Goal: Task Accomplishment & Management: Manage account settings

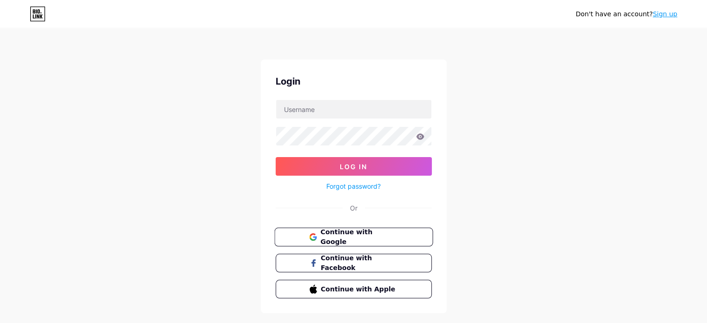
click at [366, 234] on span "Continue with Google" at bounding box center [359, 237] width 78 height 20
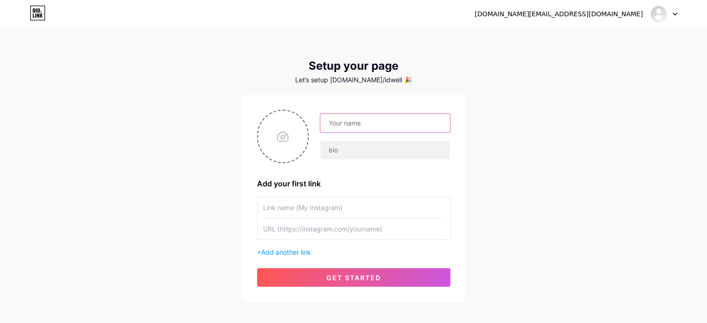
click at [380, 122] on input "text" at bounding box center [384, 123] width 129 height 19
click at [351, 121] on input "text" at bounding box center [384, 123] width 129 height 19
click at [483, 104] on div "[DOMAIN_NAME][EMAIL_ADDRESS][DOMAIN_NAME] Dashboard Logout Setup your page Let’…" at bounding box center [353, 165] width 707 height 331
click at [424, 120] on input "text" at bounding box center [384, 123] width 129 height 19
type input "Ư"
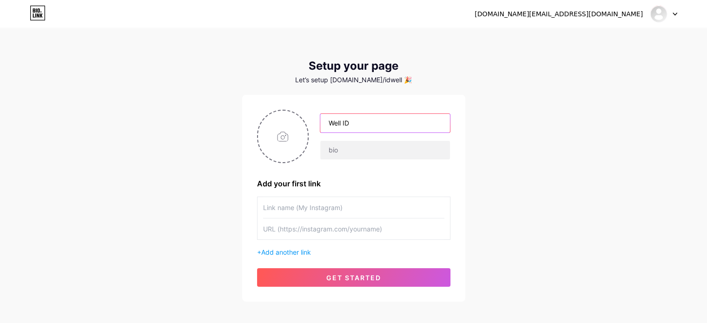
type input "Well ID"
click at [391, 229] on input "text" at bounding box center [353, 228] width 181 height 21
click at [368, 205] on input "text" at bounding box center [353, 207] width 181 height 21
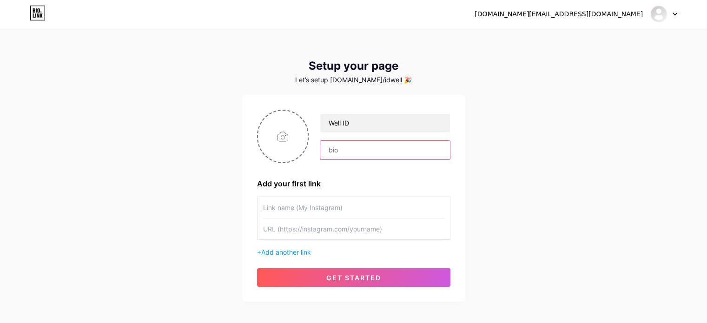
click at [375, 150] on input "text" at bounding box center [384, 150] width 129 height 19
type input "ư"
click at [420, 211] on input "text" at bounding box center [353, 207] width 181 height 21
click at [403, 159] on div "wellid" at bounding box center [385, 150] width 130 height 20
click at [409, 150] on input "wellid" at bounding box center [384, 150] width 129 height 19
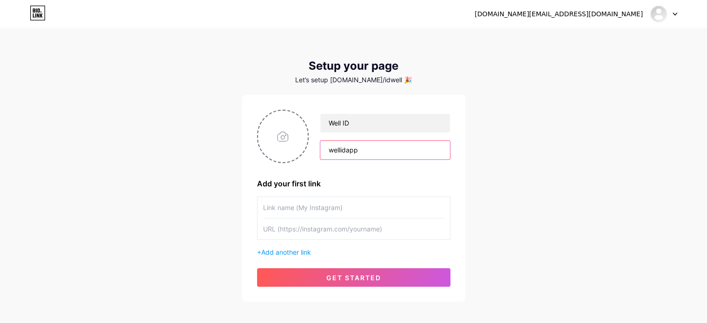
type input "wellidapp"
click at [388, 204] on input "text" at bounding box center [353, 207] width 181 height 21
click at [388, 231] on input "text" at bounding box center [353, 228] width 181 height 21
click at [404, 209] on input "text" at bounding box center [353, 207] width 181 height 21
click at [404, 211] on input "text" at bounding box center [353, 207] width 181 height 21
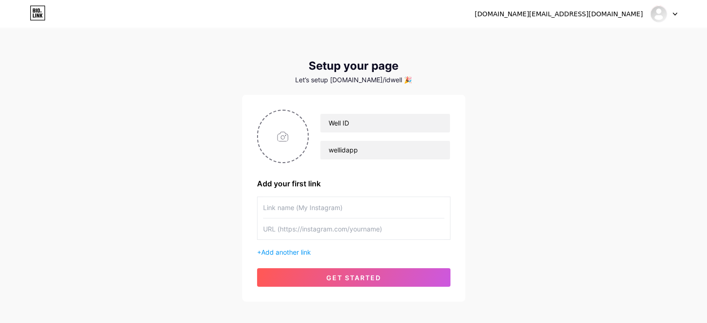
click at [338, 231] on input "text" at bounding box center [353, 228] width 181 height 21
paste input "https://www.instagram.com/wellidapp/"
type input "https://www.instagram.com/wellidapp/"
click at [419, 213] on input "text" at bounding box center [353, 207] width 181 height 21
click at [294, 247] on div "+ Add another link" at bounding box center [353, 252] width 193 height 10
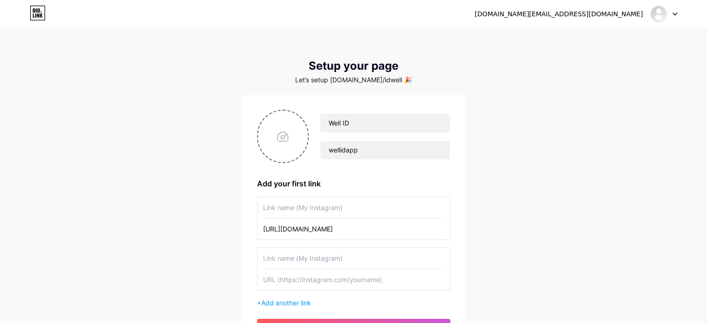
click at [360, 254] on input "text" at bounding box center [353, 258] width 181 height 21
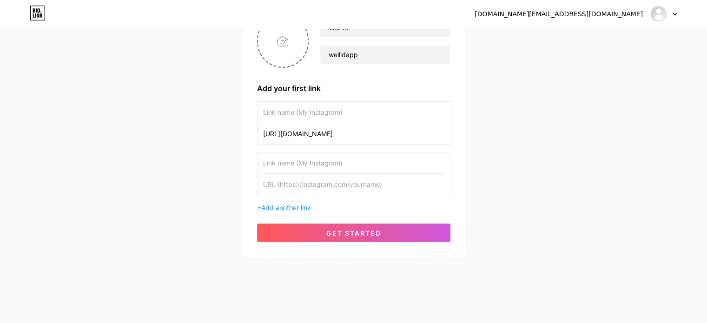
click at [385, 124] on input "https://www.instagram.com/wellidapp/" at bounding box center [353, 133] width 181 height 21
click at [392, 113] on input "text" at bounding box center [353, 112] width 181 height 21
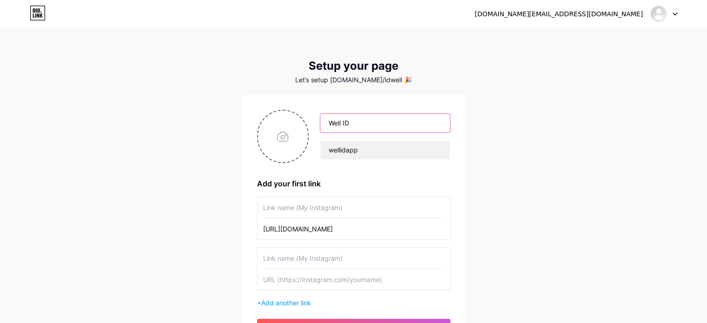
drag, startPoint x: 392, startPoint y: 124, endPoint x: 248, endPoint y: 115, distance: 144.7
click at [248, 115] on div "Well ID wellidapp Add your first link https://www.instagram.com/wellidapp/ + Ad…" at bounding box center [353, 223] width 223 height 257
click at [410, 126] on input "text" at bounding box center [384, 123] width 129 height 19
click at [352, 141] on input "wellidapp" at bounding box center [384, 150] width 129 height 19
click at [402, 124] on input "text" at bounding box center [384, 123] width 129 height 19
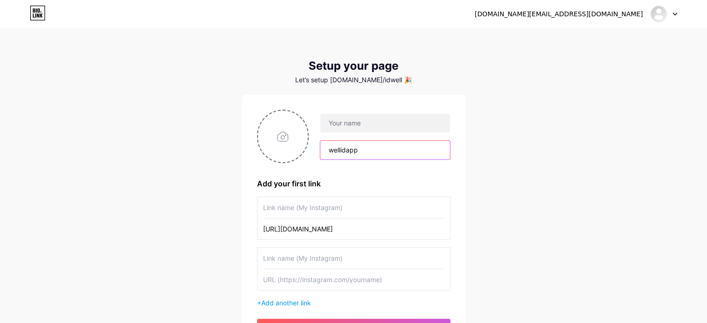
click at [340, 144] on input "wellidapp" at bounding box center [384, 150] width 129 height 19
click at [392, 153] on input "wellidapp" at bounding box center [384, 150] width 129 height 19
drag, startPoint x: 392, startPoint y: 153, endPoint x: 312, endPoint y: 139, distance: 81.2
click at [305, 145] on div "wellidapp" at bounding box center [353, 136] width 193 height 53
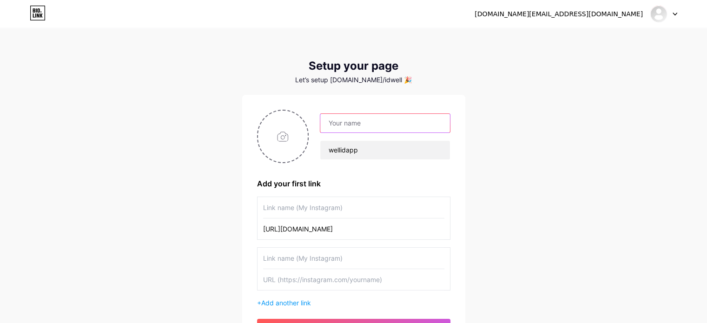
click at [347, 123] on input "text" at bounding box center [384, 123] width 129 height 19
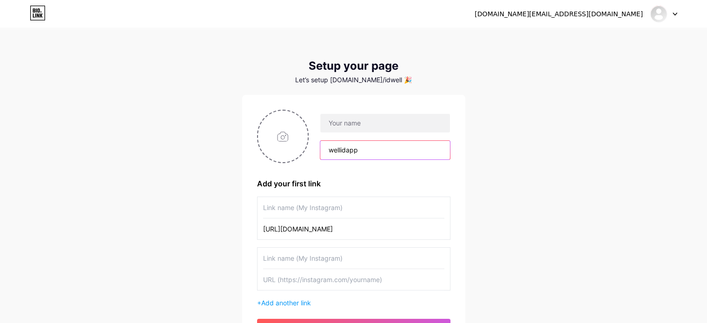
click at [347, 144] on input "wellidapp" at bounding box center [384, 150] width 129 height 19
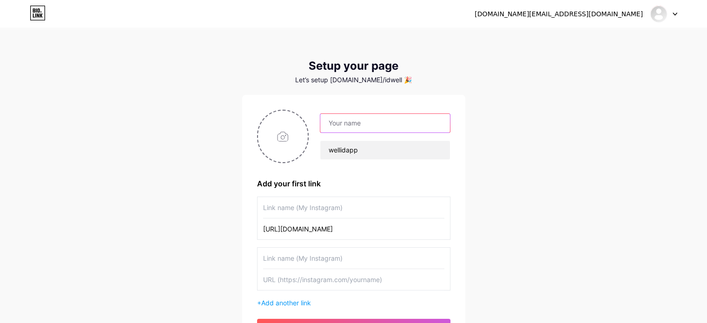
click at [370, 129] on input "text" at bounding box center [384, 123] width 129 height 19
click at [379, 77] on div "Let’s setup bio.link/idwell 🎉" at bounding box center [353, 79] width 223 height 7
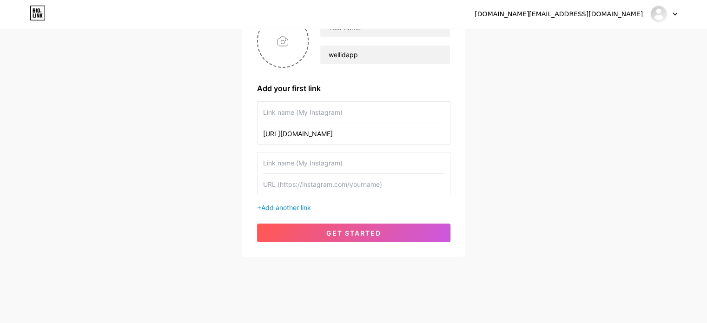
click at [377, 165] on input "text" at bounding box center [353, 162] width 181 height 21
click at [378, 115] on input "text" at bounding box center [353, 112] width 181 height 21
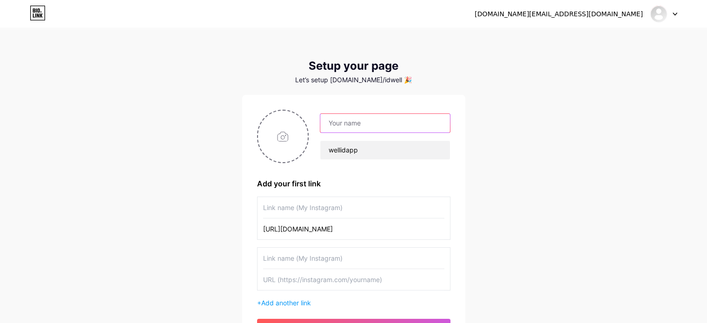
click at [391, 120] on input "text" at bounding box center [384, 123] width 129 height 19
click at [326, 118] on input "text" at bounding box center [384, 123] width 129 height 19
click at [325, 128] on input "text" at bounding box center [384, 123] width 129 height 19
type input "ư"
drag, startPoint x: 432, startPoint y: 120, endPoint x: 282, endPoint y: 108, distance: 150.5
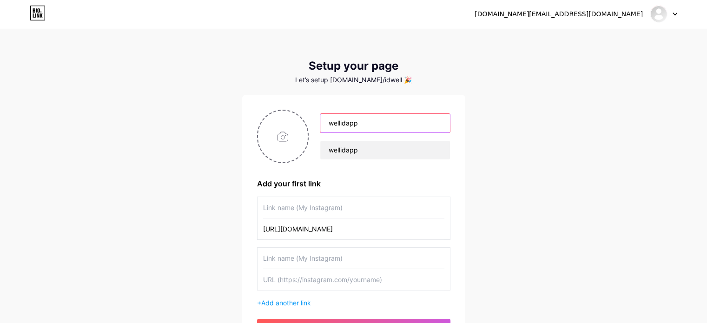
click at [282, 108] on div "wellidapp wellidapp Add your first link https://www.instagram.com/wellidapp/ + …" at bounding box center [353, 223] width 223 height 257
type input "Ư"
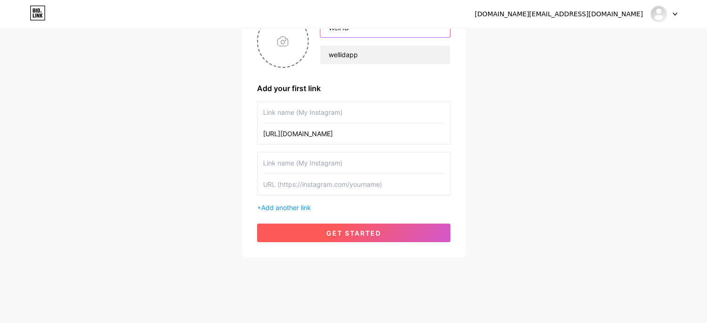
type input "Well ID"
click at [385, 227] on button "get started" at bounding box center [353, 232] width 193 height 19
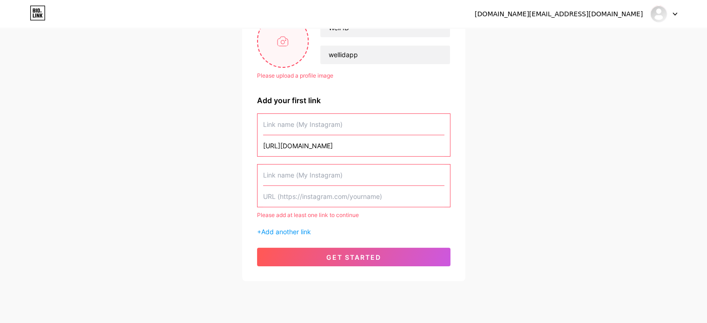
click at [282, 52] on input "file" at bounding box center [283, 41] width 50 height 52
type input "C:\fakepath\LOGO2.jpg"
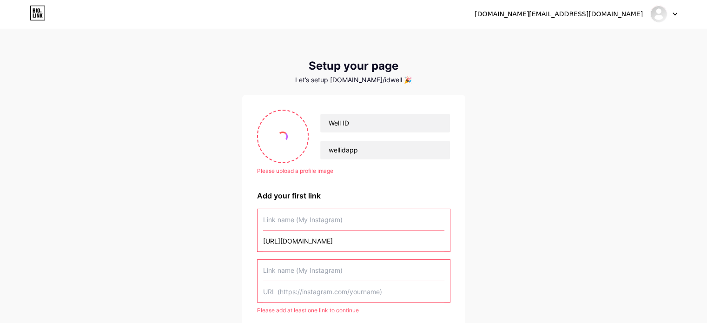
scroll to position [119, 0]
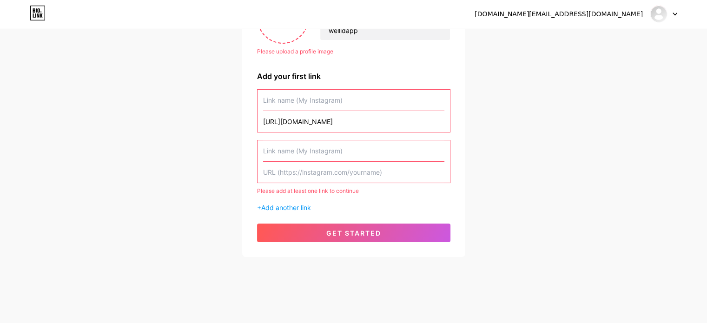
click at [392, 156] on input "text" at bounding box center [353, 150] width 181 height 21
click at [372, 105] on input "text" at bounding box center [353, 100] width 181 height 21
click at [355, 162] on input "text" at bounding box center [353, 172] width 181 height 21
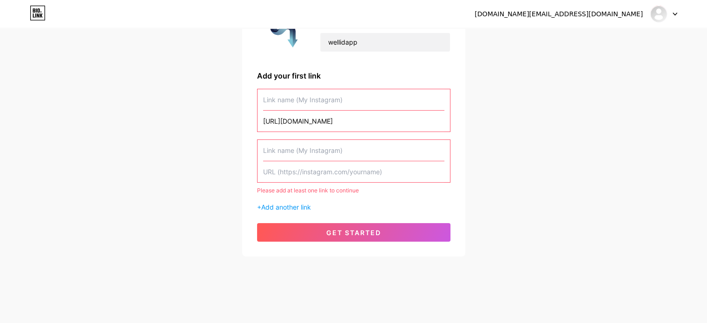
click at [360, 151] on input "text" at bounding box center [353, 150] width 181 height 21
click at [357, 155] on input "text" at bounding box center [353, 150] width 181 height 21
click at [370, 105] on input "text" at bounding box center [353, 99] width 181 height 21
click at [345, 137] on div "https://www.instagram.com/wellidapp/ Please add at least one link to continue +…" at bounding box center [353, 150] width 193 height 123
click at [344, 148] on input "text" at bounding box center [353, 150] width 181 height 21
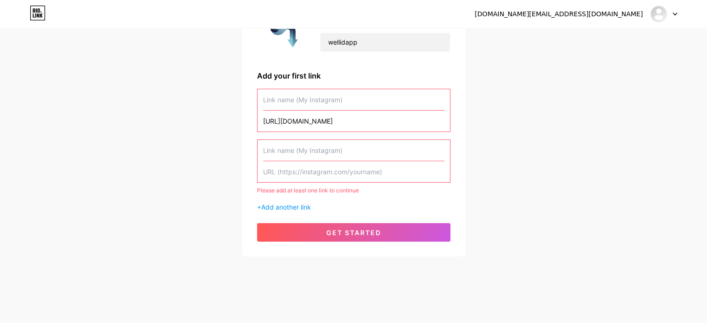
click at [347, 110] on input "text" at bounding box center [353, 99] width 181 height 21
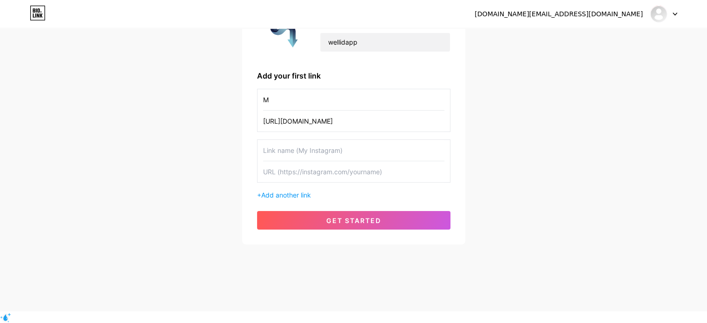
scroll to position [95, 0]
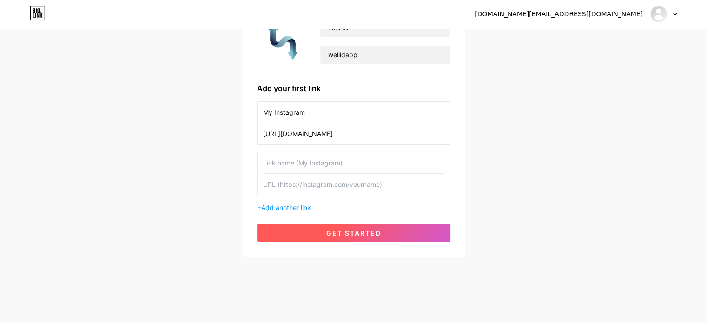
type input "My Instagram"
click at [369, 235] on span "get started" at bounding box center [353, 233] width 55 height 8
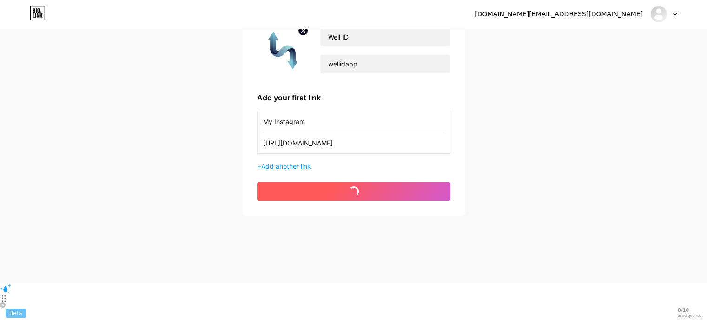
scroll to position [45, 0]
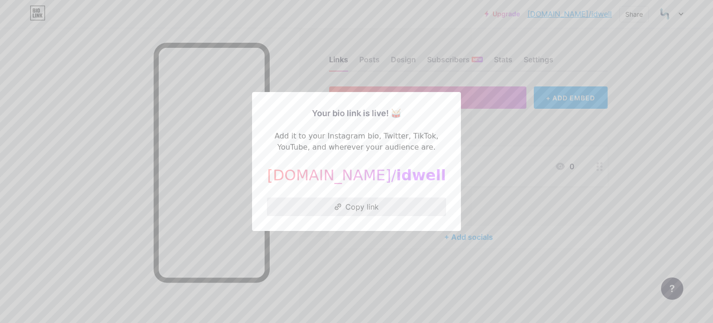
click at [385, 210] on button "Copy link" at bounding box center [356, 206] width 179 height 19
click at [496, 161] on div at bounding box center [356, 161] width 713 height 323
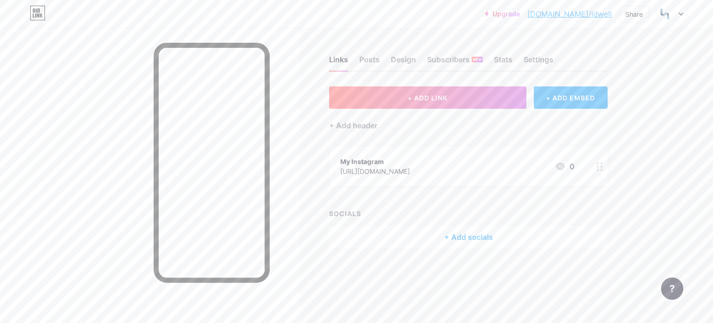
click at [683, 10] on div at bounding box center [670, 14] width 27 height 17
click at [624, 101] on link "Account settings" at bounding box center [625, 105] width 115 height 25
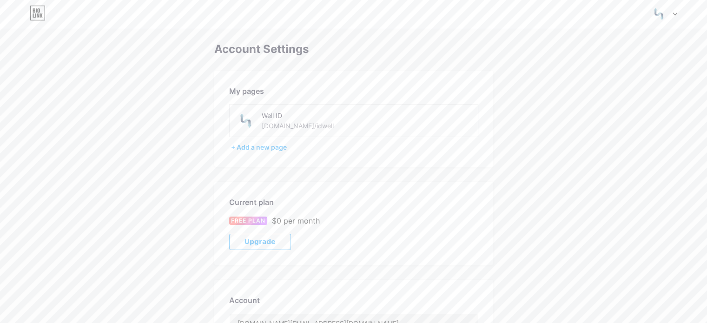
click at [368, 131] on div "Well ID bio.link/idwell" at bounding box center [314, 120] width 158 height 21
click at [297, 111] on div "Well ID" at bounding box center [308, 116] width 92 height 10
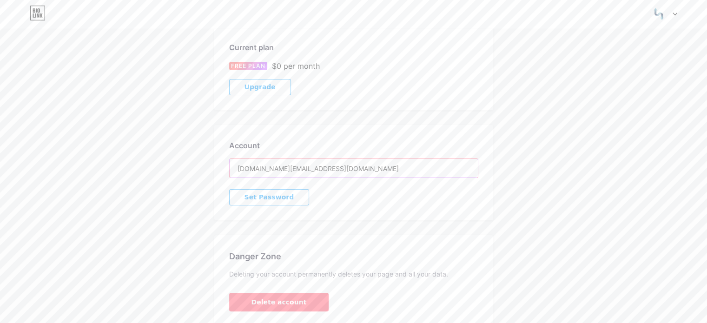
click at [323, 162] on input "wellid.app@gmail.com" at bounding box center [353, 168] width 248 height 19
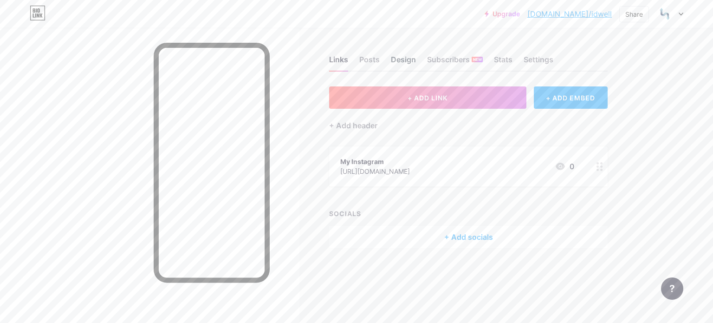
click at [398, 62] on div "Design" at bounding box center [403, 62] width 25 height 17
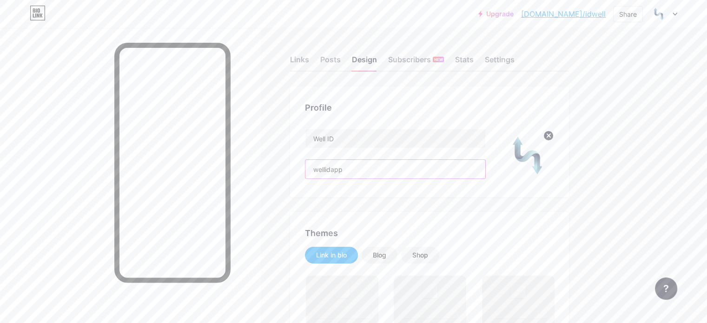
click at [471, 166] on input "wellidapp" at bounding box center [395, 169] width 180 height 19
drag, startPoint x: 471, startPoint y: 166, endPoint x: 296, endPoint y: 145, distance: 176.9
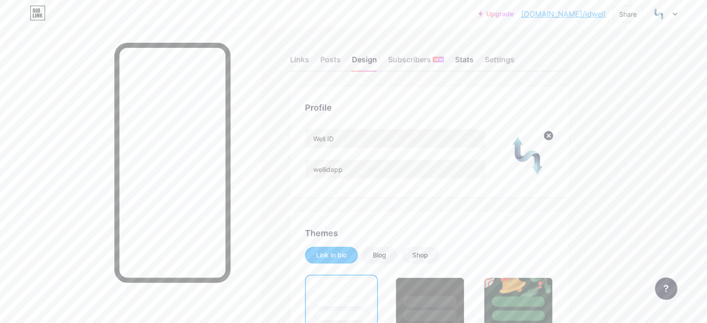
click at [473, 56] on div "Stats" at bounding box center [464, 62] width 19 height 17
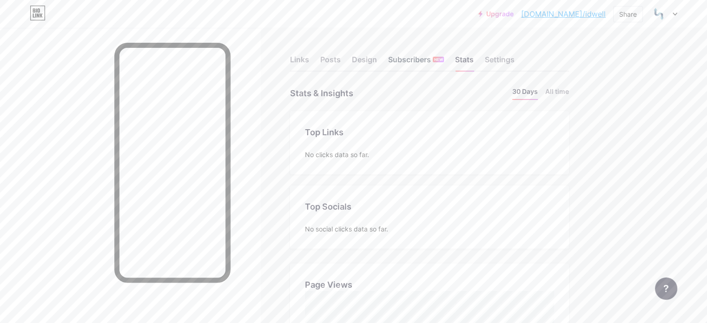
scroll to position [323, 706]
click at [444, 57] on div "Subscribers NEW" at bounding box center [416, 62] width 56 height 17
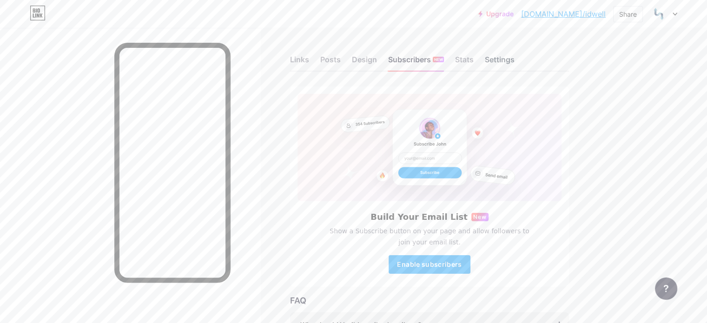
click at [514, 55] on div "Settings" at bounding box center [499, 62] width 30 height 17
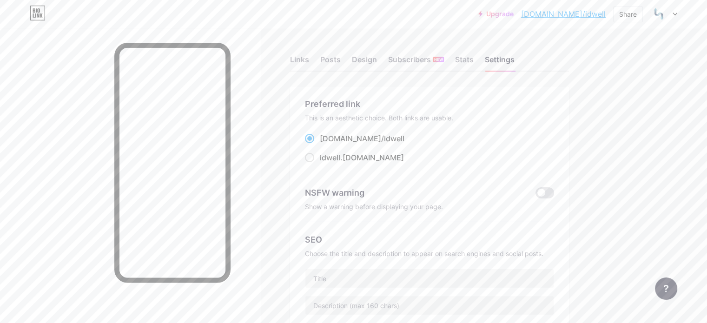
scroll to position [155, 0]
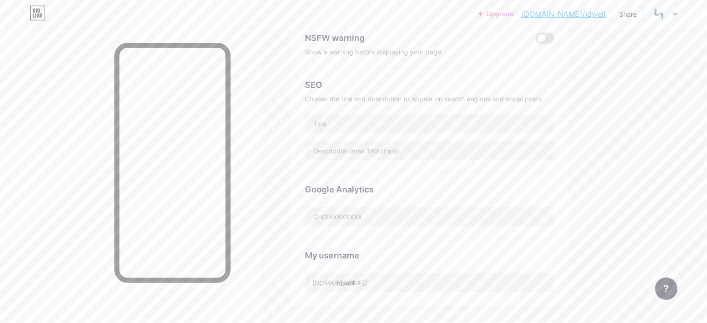
click at [478, 295] on div "Preferred link This is an aesthetic choice. Both links are usable. bio.link/ id…" at bounding box center [429, 119] width 279 height 375
click at [482, 289] on input "idwell" at bounding box center [429, 282] width 248 height 19
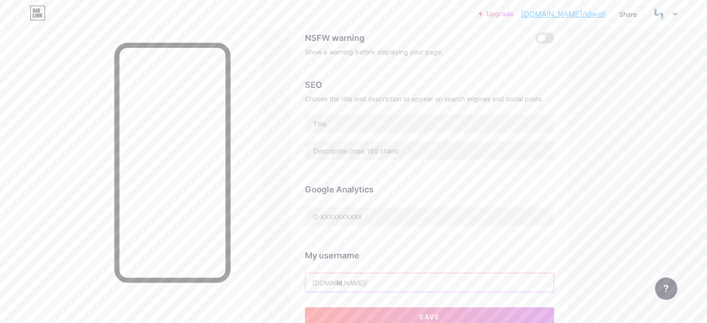
type input "i"
type input "e"
type input "wellidapp"
click at [494, 149] on input "text" at bounding box center [429, 150] width 248 height 19
click at [494, 122] on input "text" at bounding box center [429, 123] width 248 height 19
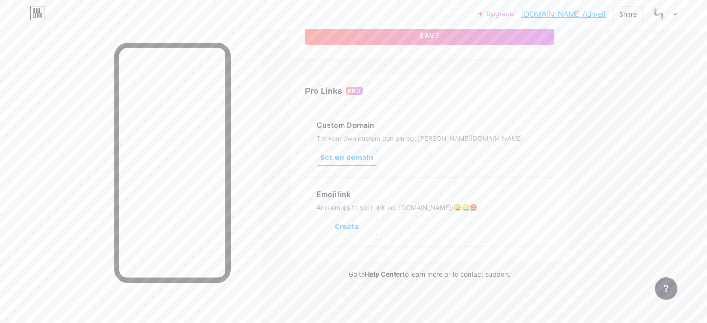
scroll to position [281, 0]
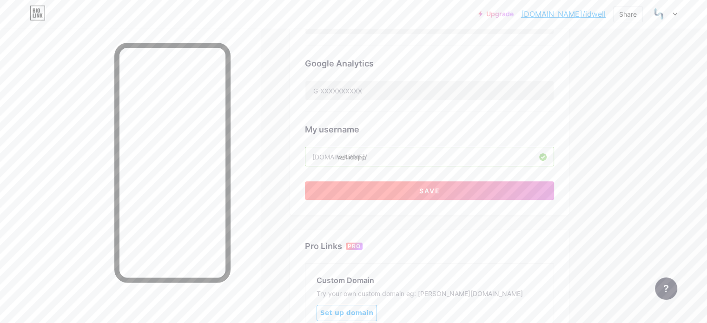
click at [440, 187] on span "Save" at bounding box center [429, 191] width 21 height 8
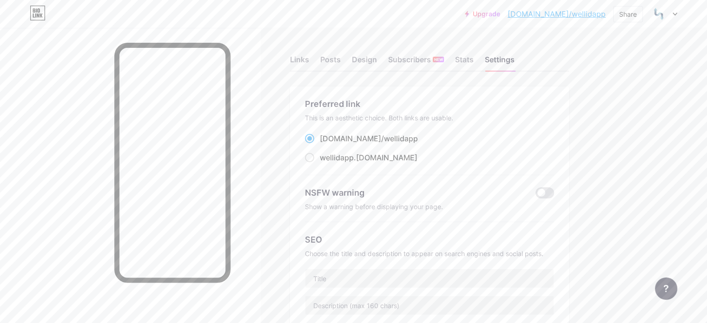
scroll to position [155, 0]
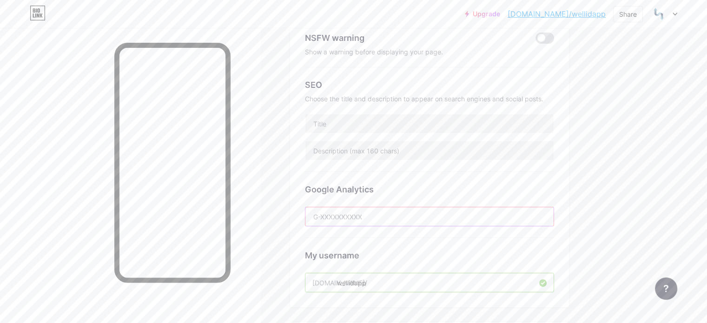
click at [476, 216] on input "text" at bounding box center [429, 216] width 248 height 19
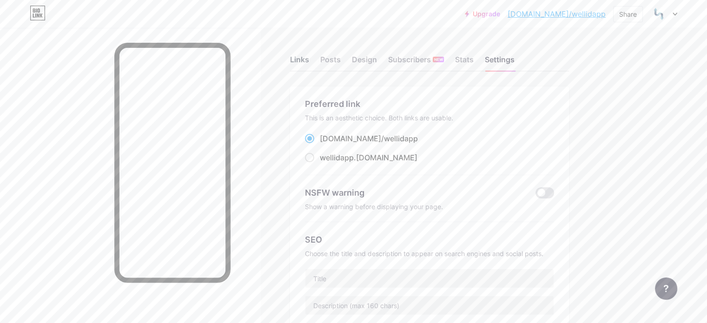
click at [309, 55] on div "Links" at bounding box center [299, 62] width 19 height 17
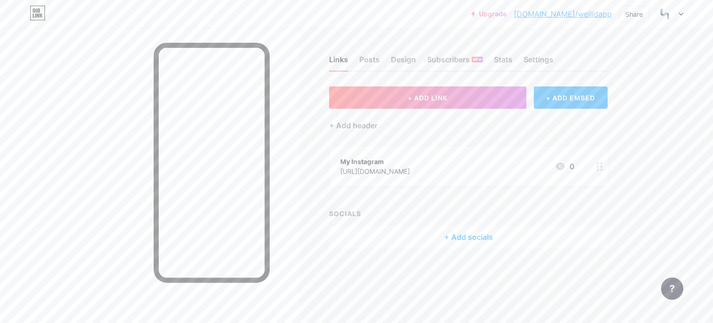
click at [571, 17] on link "bio.link/wellidapp" at bounding box center [563, 13] width 98 height 11
click at [375, 53] on div "Links Posts Design Subscribers NEW Stats Settings" at bounding box center [468, 55] width 279 height 33
click at [360, 54] on div "Posts" at bounding box center [370, 62] width 20 height 17
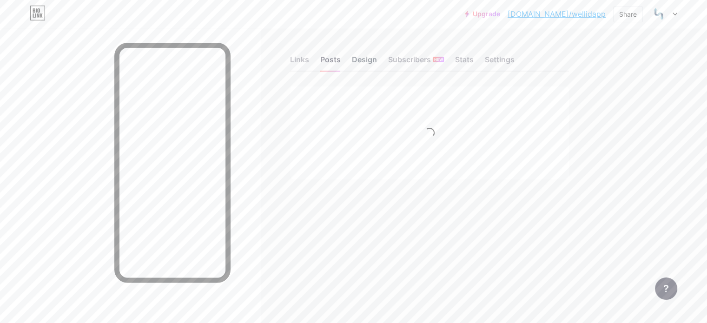
click at [377, 64] on div "Design" at bounding box center [364, 62] width 25 height 17
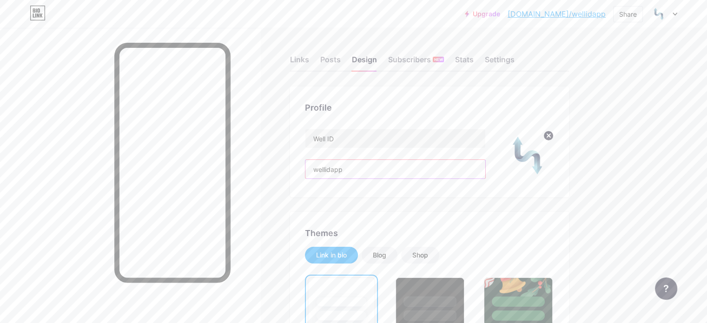
drag, startPoint x: 412, startPoint y: 165, endPoint x: 301, endPoint y: 165, distance: 111.0
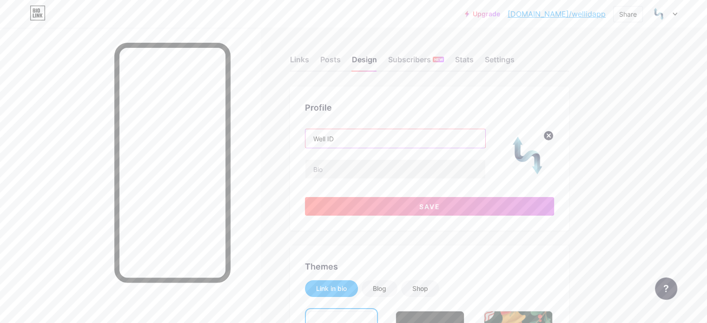
click at [470, 144] on input "Well ID" at bounding box center [395, 138] width 180 height 19
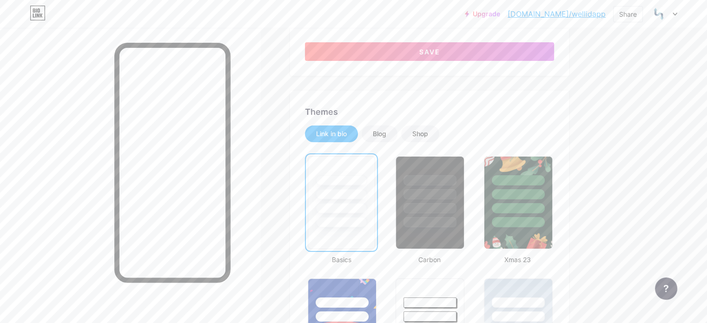
scroll to position [309, 0]
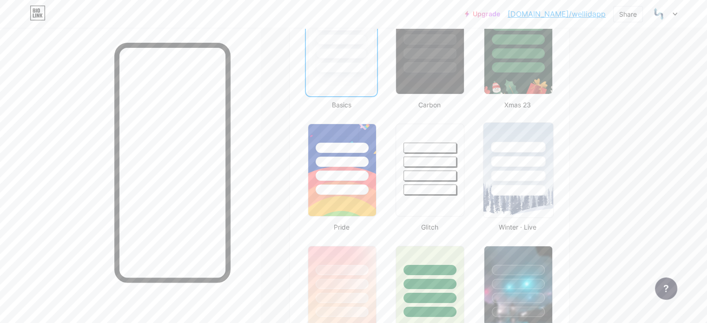
click at [530, 184] on div at bounding box center [518, 159] width 70 height 73
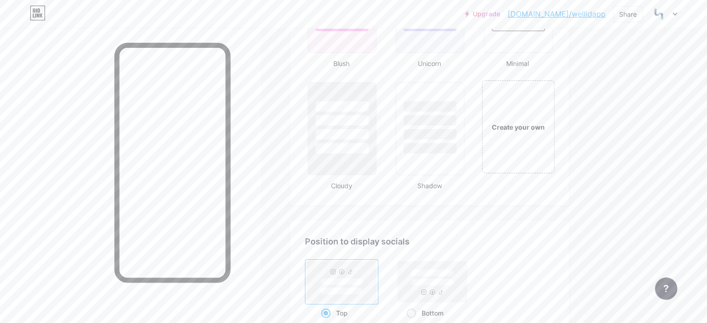
scroll to position [774, 0]
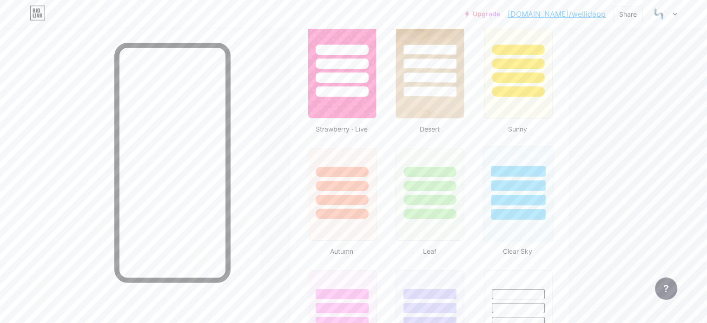
click at [544, 209] on div at bounding box center [518, 214] width 54 height 11
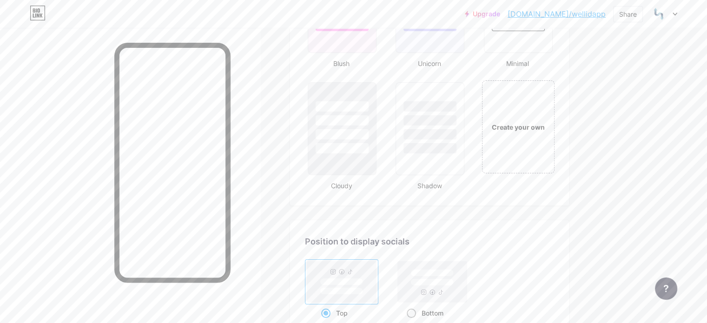
click at [467, 283] on rect at bounding box center [432, 281] width 69 height 41
click at [412, 321] on input "Bottom" at bounding box center [409, 324] width 6 height 6
radio input "true"
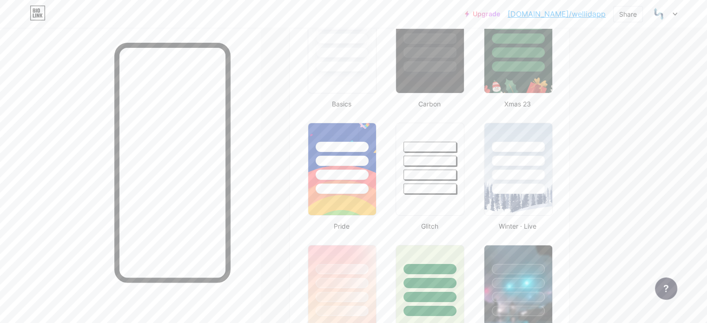
scroll to position [0, 0]
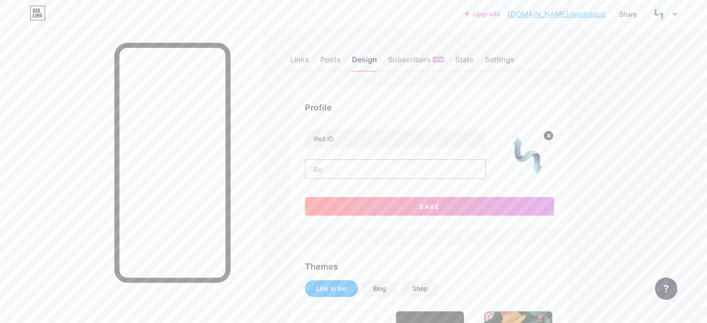
click at [455, 168] on input "text" at bounding box center [395, 169] width 180 height 19
click at [484, 209] on button "Save" at bounding box center [429, 206] width 249 height 19
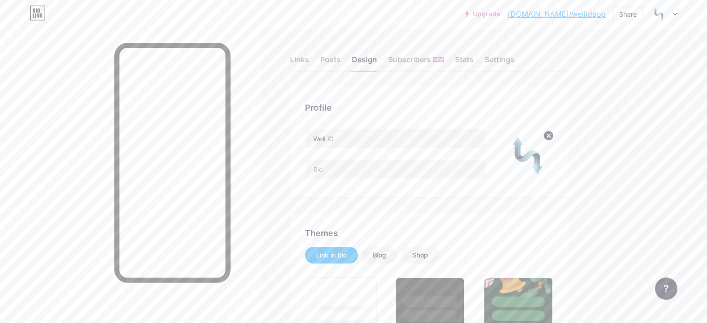
click at [467, 178] on div "Well ID" at bounding box center [395, 155] width 181 height 53
